Goal: Use online tool/utility: Utilize a website feature to perform a specific function

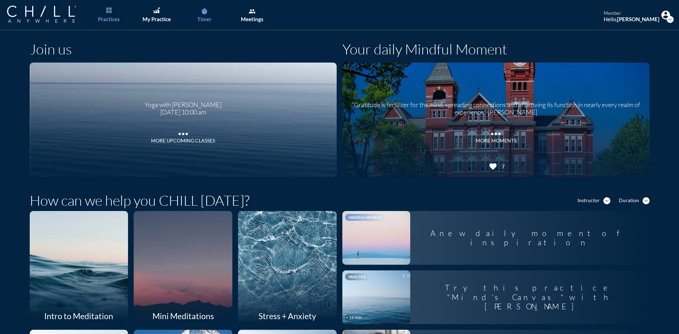
click at [206, 15] on link "timer Timer" at bounding box center [204, 15] width 37 height 30
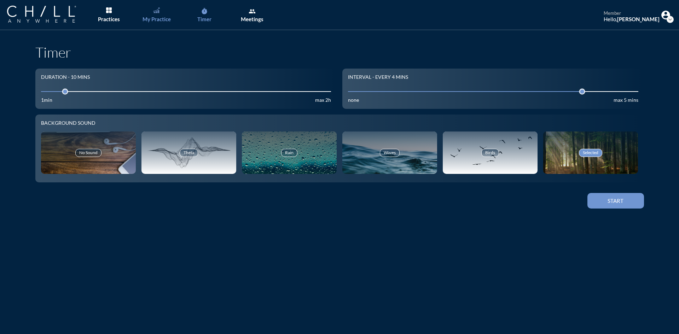
click at [151, 22] on div "My Practice" at bounding box center [156, 19] width 28 height 6
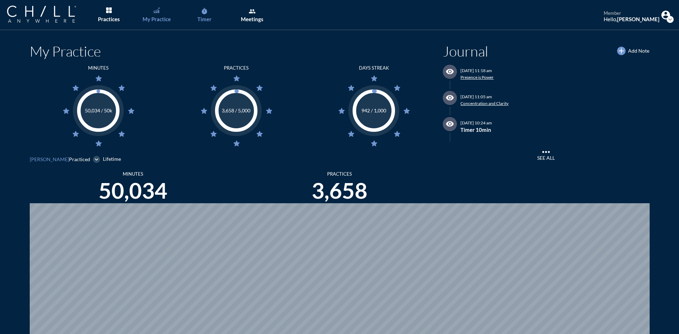
click at [207, 20] on div "Timer" at bounding box center [204, 19] width 14 height 6
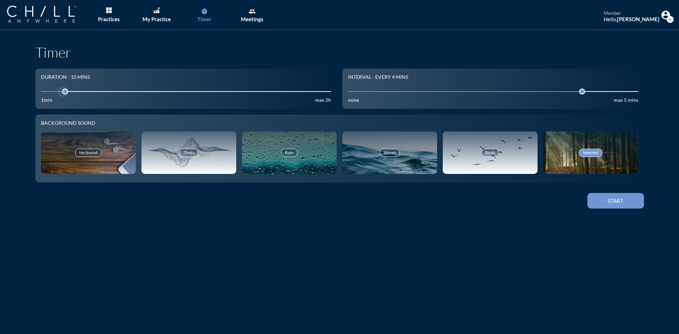
click at [87, 92] on input "10" at bounding box center [186, 91] width 290 height 7
click at [84, 94] on div at bounding box center [89, 92] width 10 height 10
click at [496, 89] on input "4" at bounding box center [493, 91] width 290 height 7
click at [623, 206] on button "Start" at bounding box center [615, 201] width 57 height 16
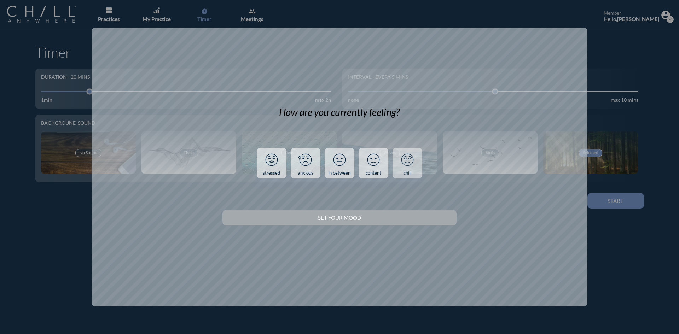
click at [409, 161] on icon at bounding box center [407, 160] width 18 height 18
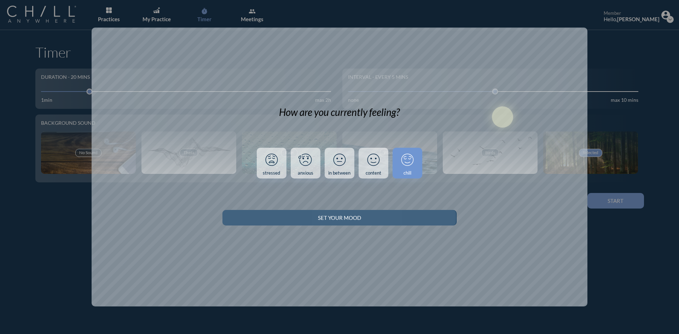
click at [408, 216] on div "Set your Mood" at bounding box center [339, 218] width 209 height 6
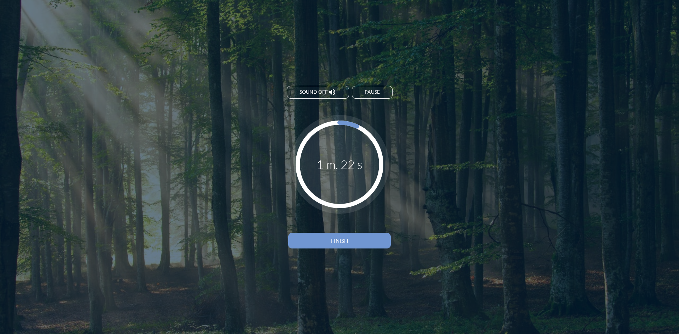
click at [350, 241] on div "Finish" at bounding box center [339, 240] width 78 height 6
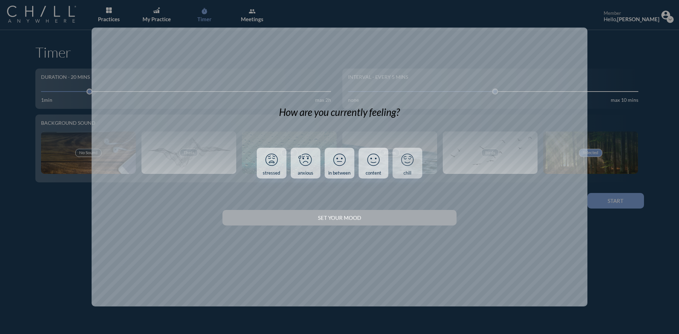
click at [410, 170] on link "chill" at bounding box center [407, 163] width 30 height 31
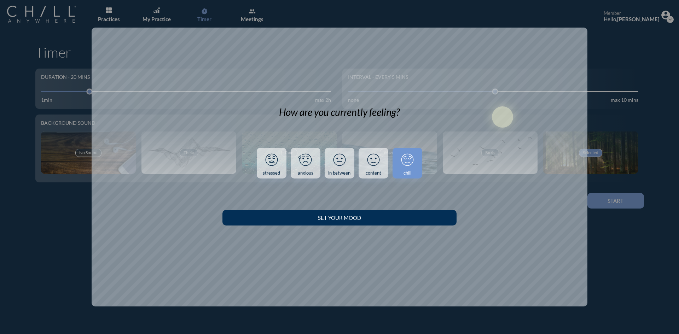
click at [394, 223] on button "Set your Mood" at bounding box center [339, 218] width 234 height 16
